Goal: Task Accomplishment & Management: Manage account settings

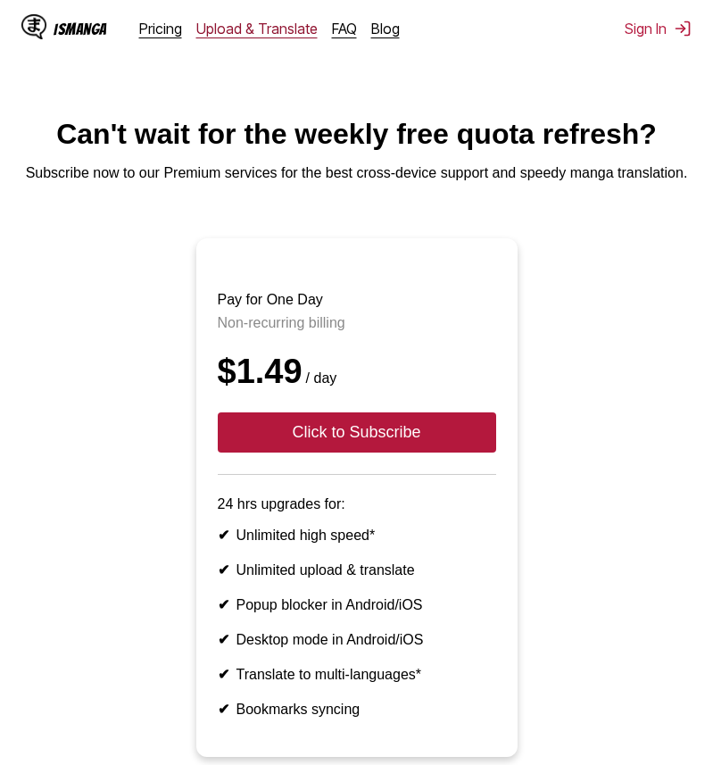
click at [223, 31] on link "Upload & Translate" at bounding box center [256, 29] width 121 height 18
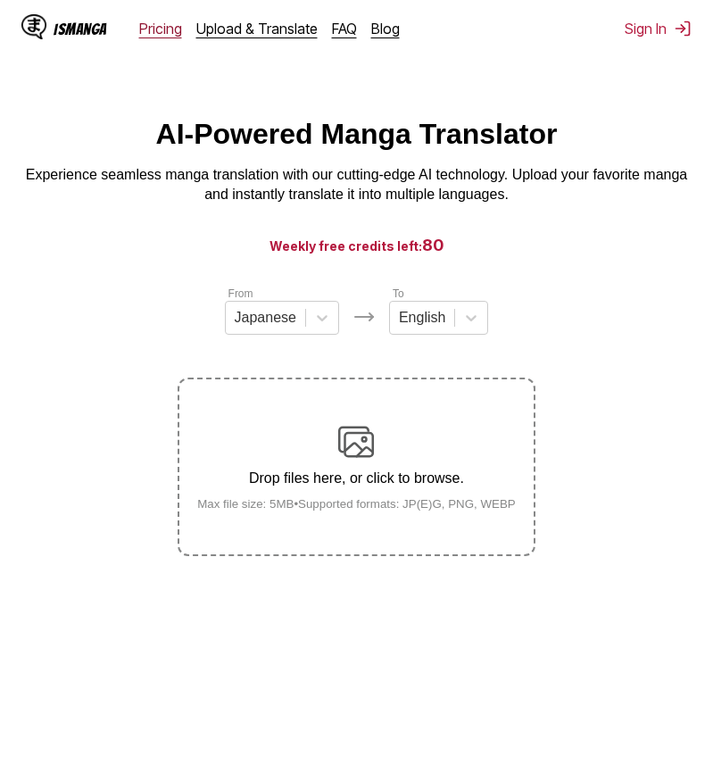
click at [168, 32] on link "Pricing" at bounding box center [160, 29] width 43 height 18
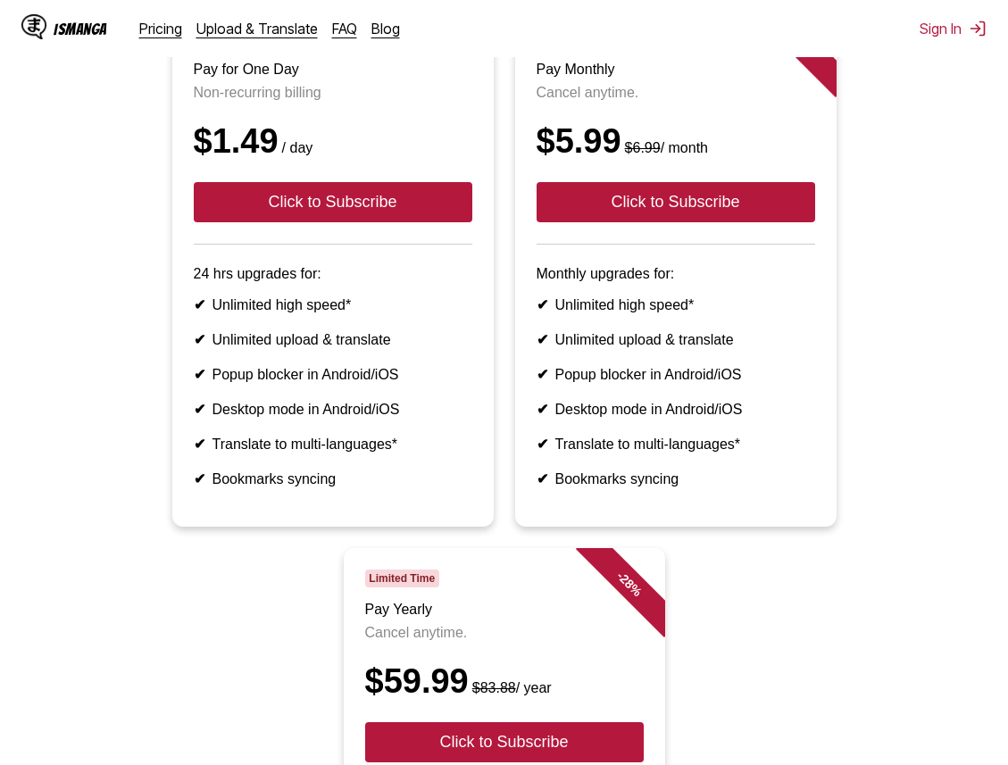
scroll to position [216, 0]
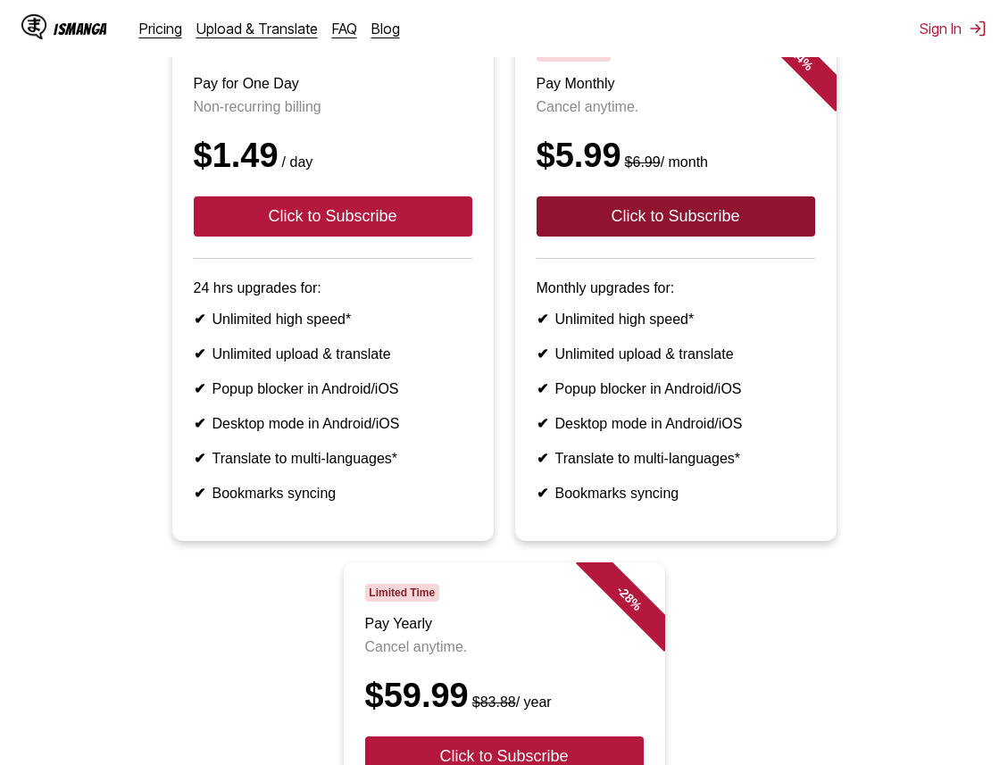
click at [608, 217] on button "Click to Subscribe" at bounding box center [676, 216] width 279 height 40
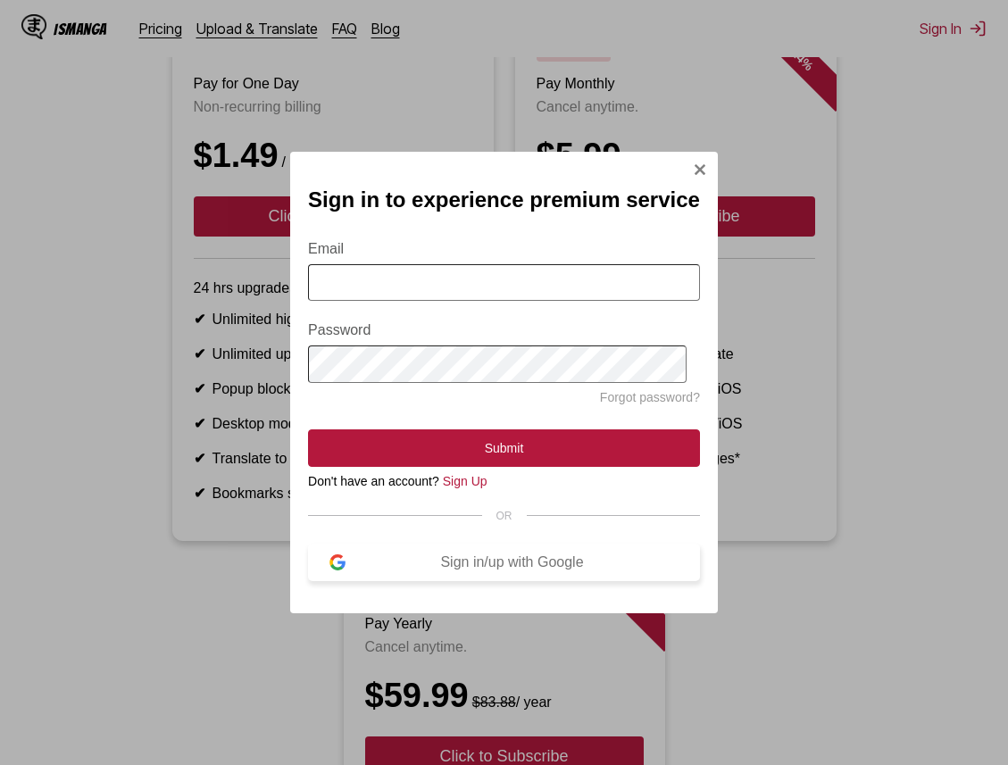
click at [498, 562] on div "Sign in/up with Google" at bounding box center [511, 562] width 333 height 16
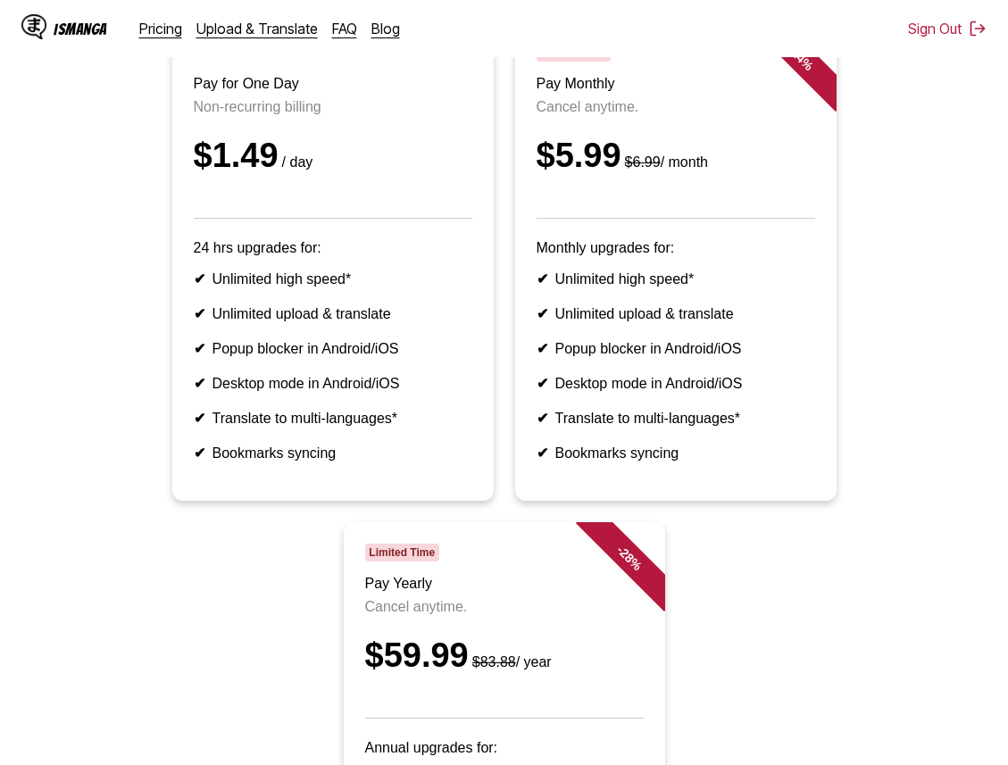
scroll to position [14, 0]
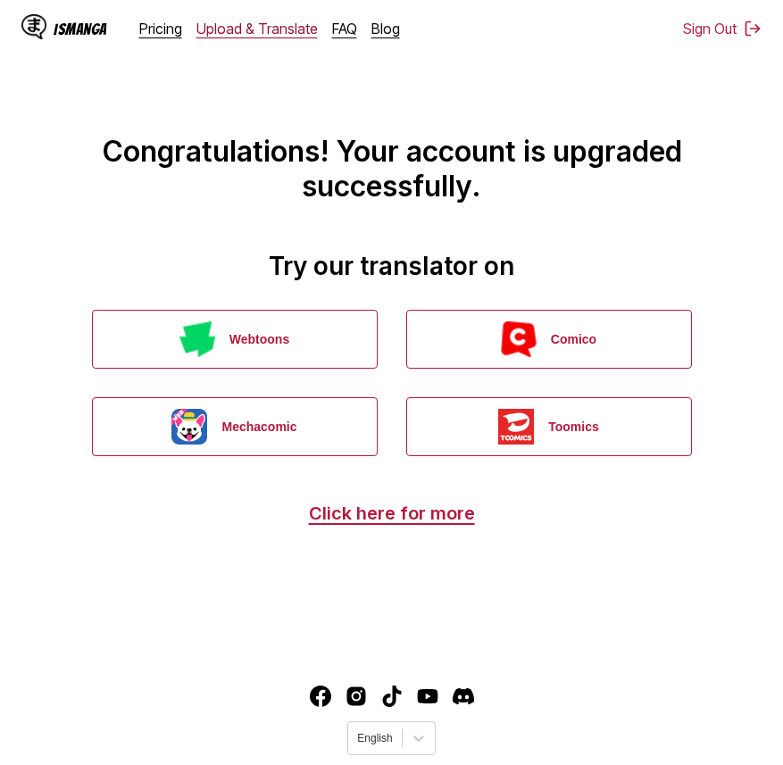
click at [238, 28] on link "Upload & Translate" at bounding box center [256, 29] width 121 height 18
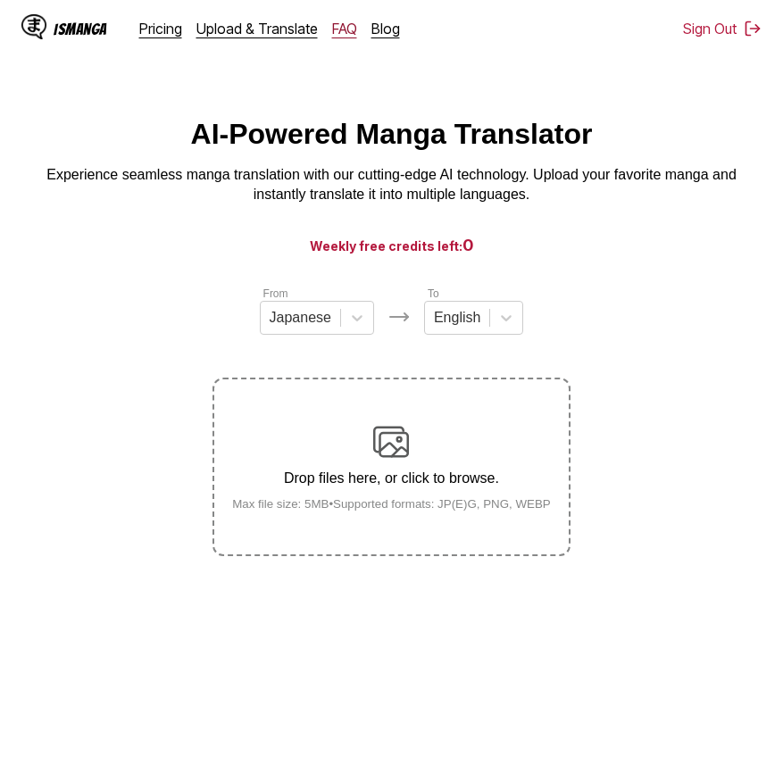
click at [332, 34] on link "FAQ" at bounding box center [344, 29] width 25 height 18
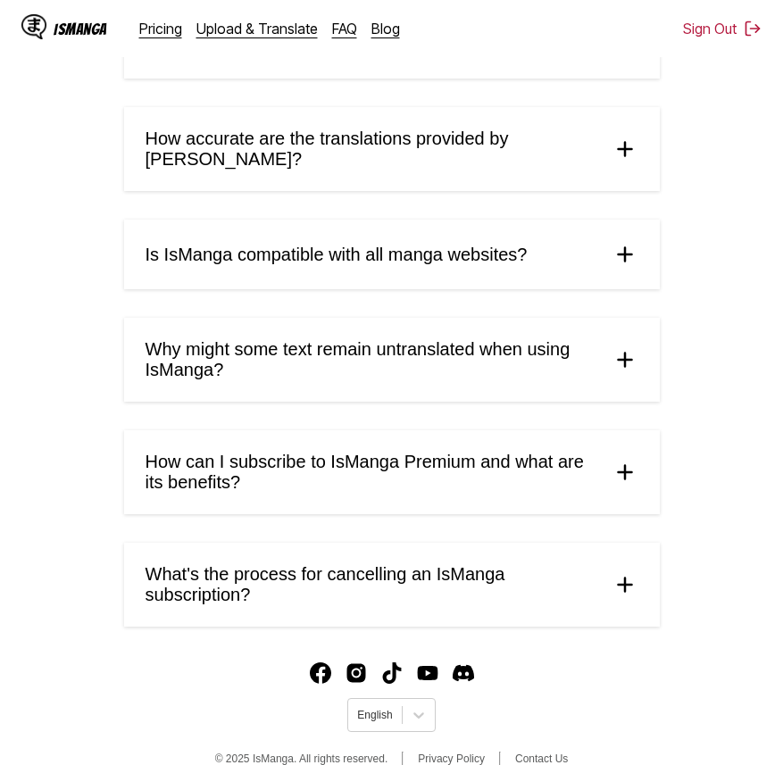
scroll to position [791, 0]
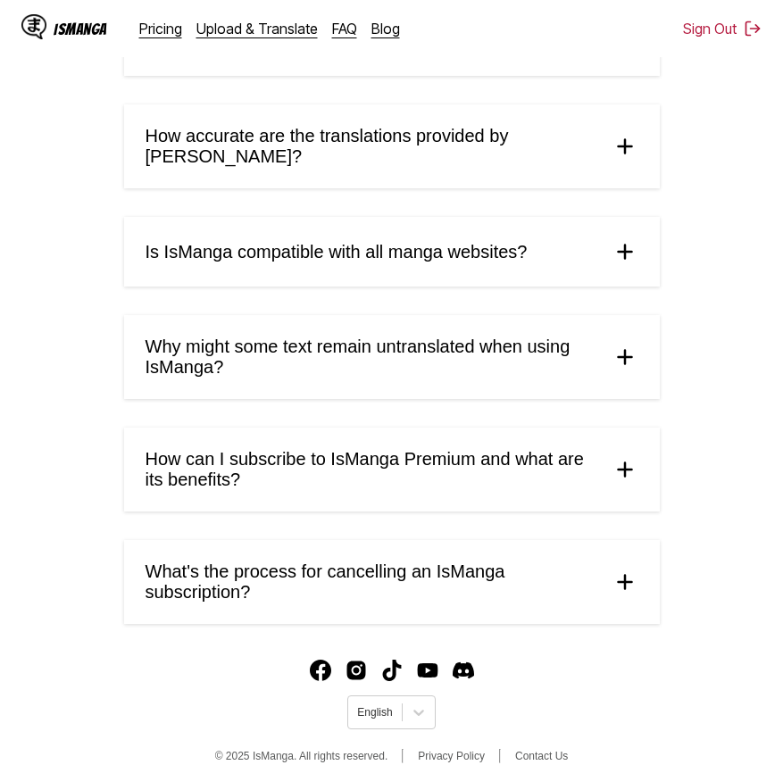
click at [370, 449] on span "How can I subscribe to IsManga Premium and what are its benefits?" at bounding box center [372, 469] width 452 height 41
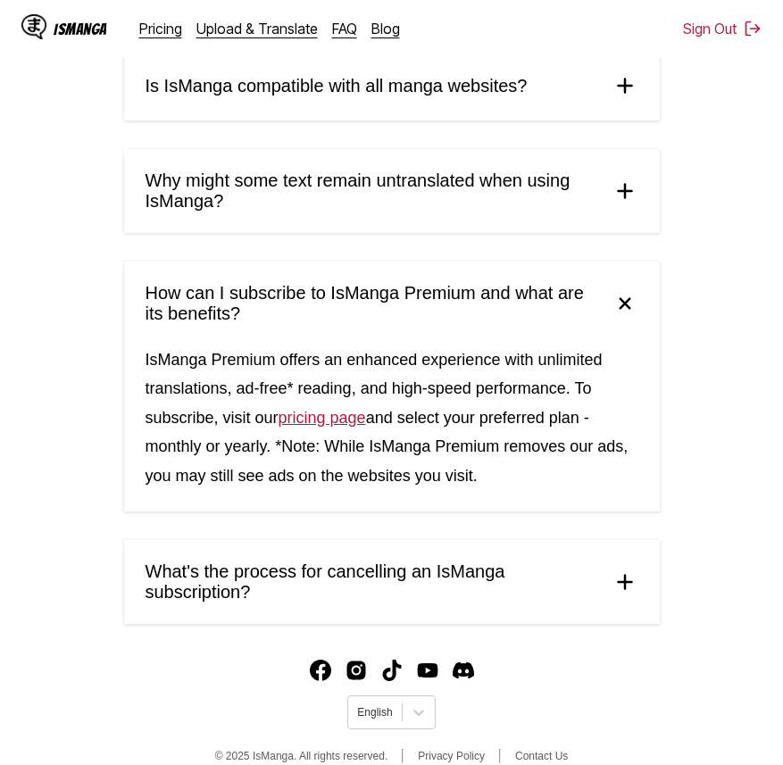
click at [348, 562] on span "What's the process for cancelling an IsManga subscription?" at bounding box center [372, 582] width 452 height 41
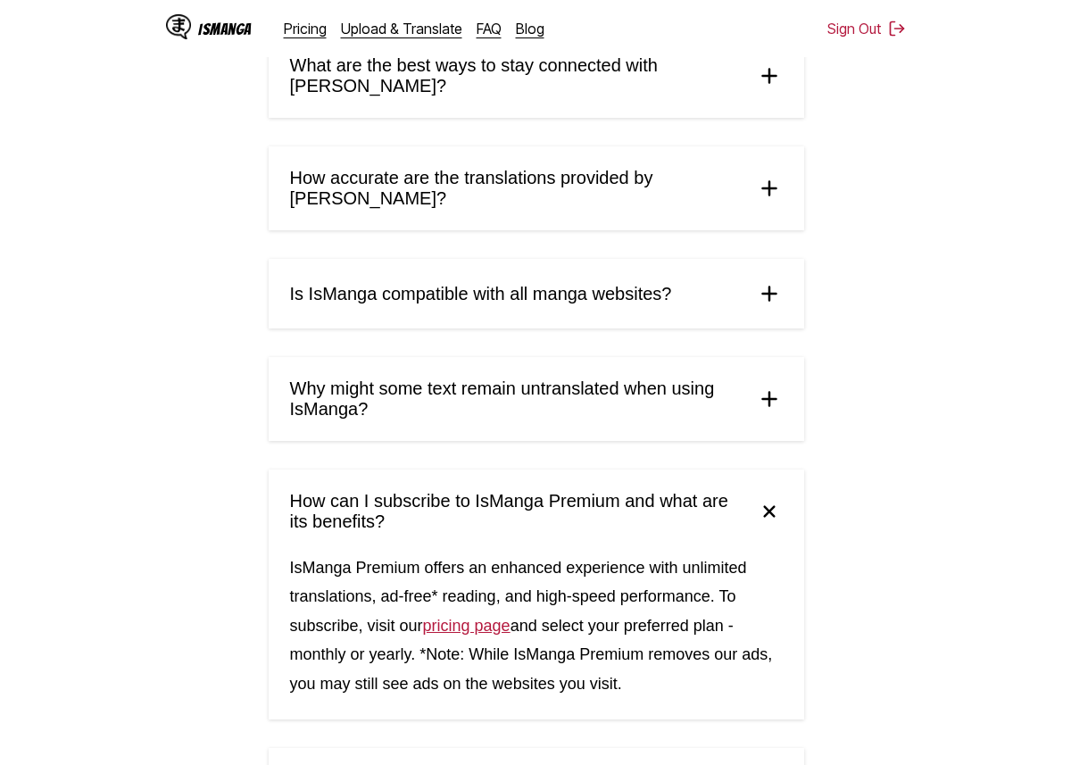
scroll to position [0, 0]
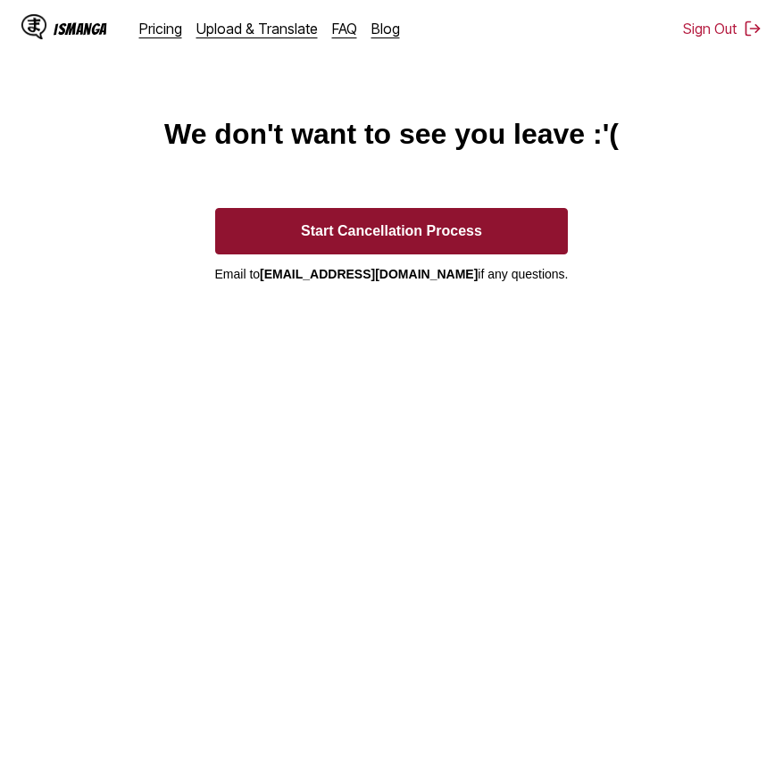
click at [308, 232] on button "Start Cancellation Process" at bounding box center [392, 231] width 354 height 46
